Goal: Task Accomplishment & Management: Complete application form

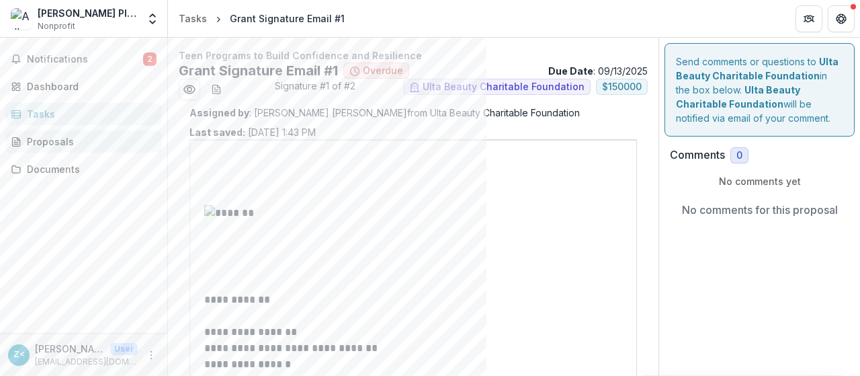
click at [48, 146] on div "Proposals" at bounding box center [89, 141] width 124 height 14
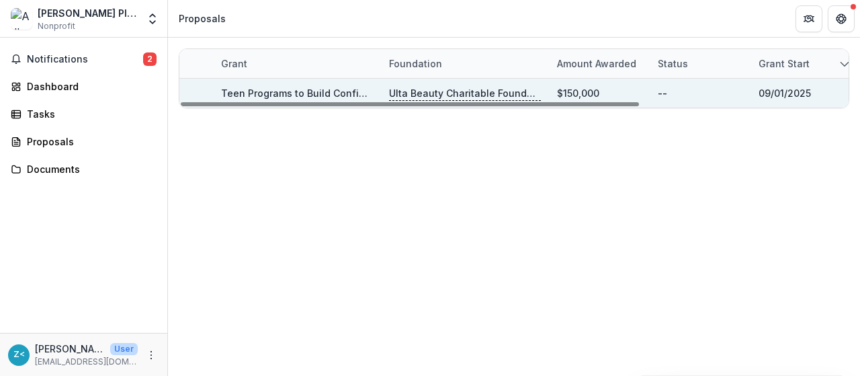
click at [435, 91] on p "Ulta Beauty Charitable Foundation" at bounding box center [465, 93] width 152 height 15
click at [316, 91] on link "Teen Programs to Build Confidence and Resilience" at bounding box center [341, 92] width 240 height 11
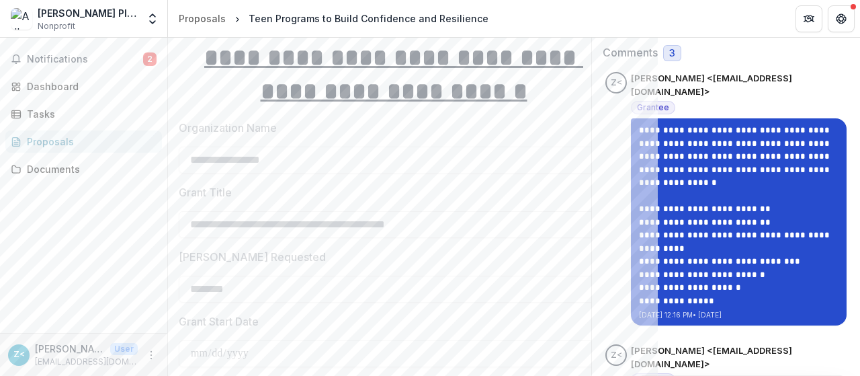
scroll to position [237, 0]
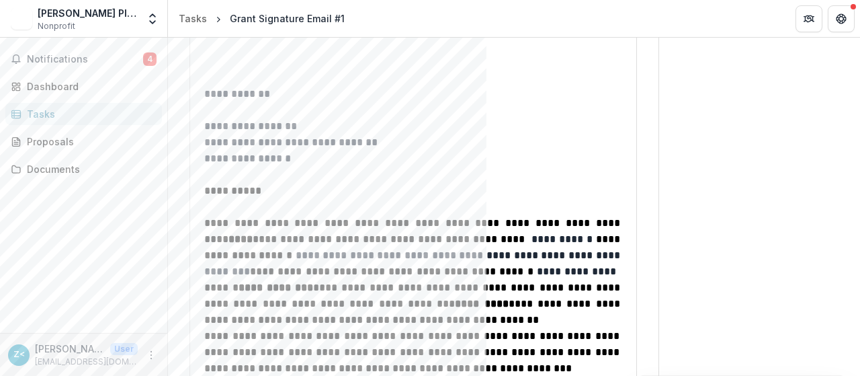
scroll to position [212, 0]
